Goal: Information Seeking & Learning: Check status

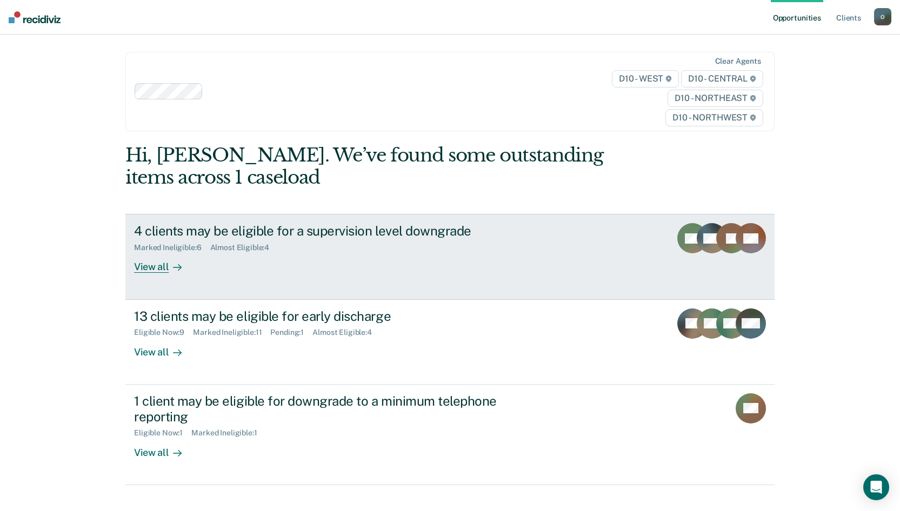
click at [360, 231] on div "4 clients may be eligible for a supervision level downgrade" at bounding box center [323, 231] width 379 height 16
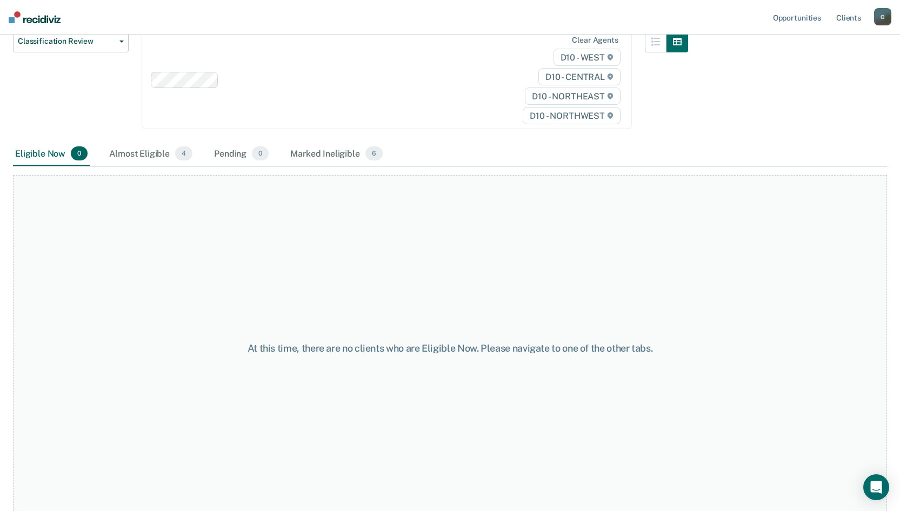
scroll to position [146, 0]
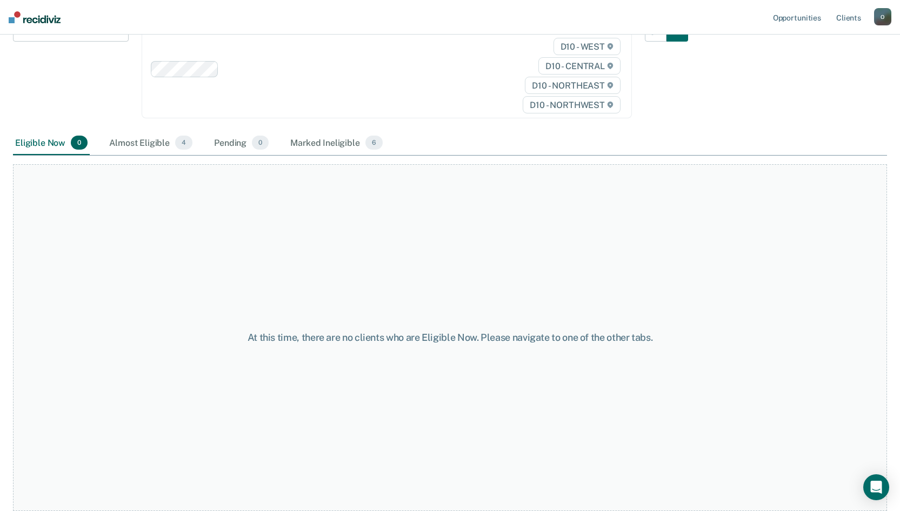
click at [151, 137] on div "Almost Eligible 4" at bounding box center [151, 143] width 88 height 24
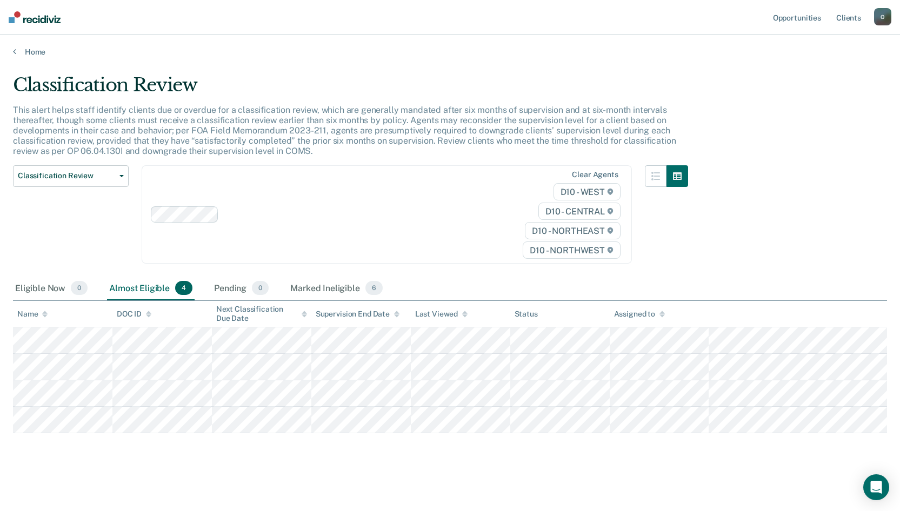
scroll to position [1, 0]
